Goal: Task Accomplishment & Management: Complete application form

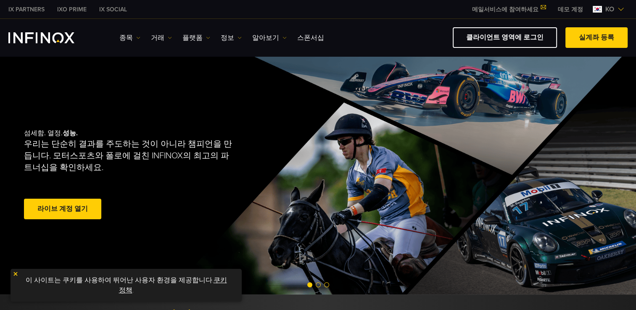
click at [50, 212] on link "라이브 계정 열기" at bounding box center [62, 209] width 77 height 21
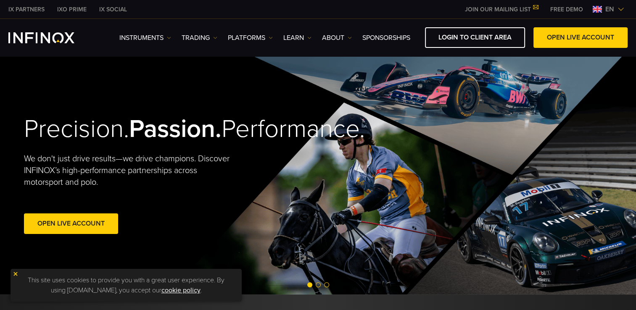
click at [611, 9] on span "en" at bounding box center [610, 9] width 16 height 10
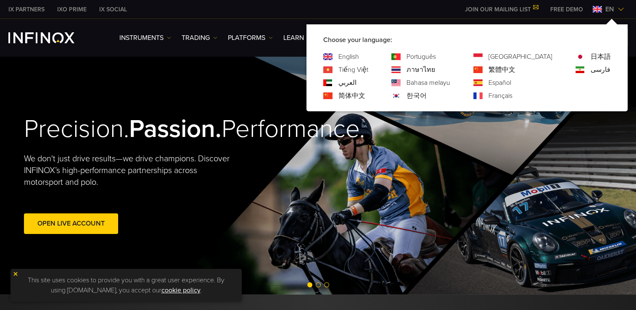
click at [427, 97] on link "한국어" at bounding box center [416, 96] width 20 height 10
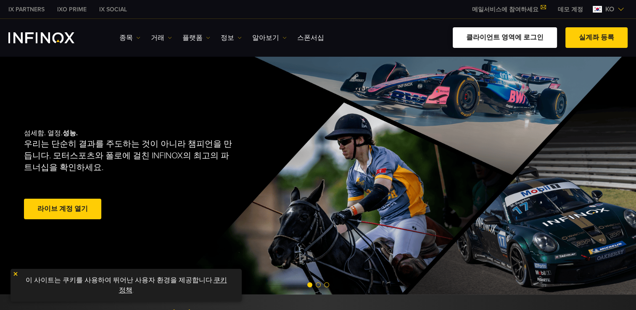
click at [512, 32] on link "클라이언트 영역에 로그인" at bounding box center [505, 37] width 104 height 21
